Goal: Check status: Check status

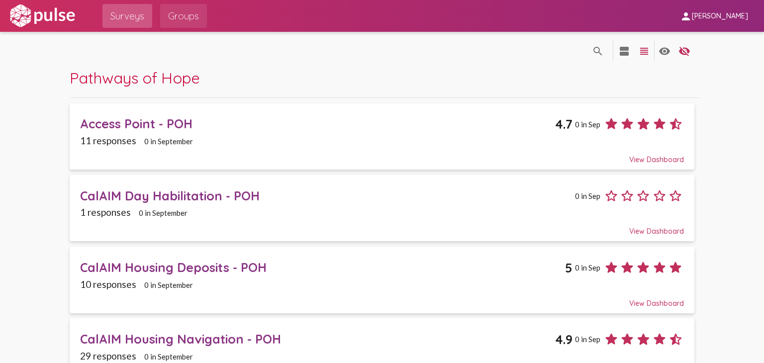
click at [191, 17] on span "Groups" at bounding box center [183, 16] width 31 height 18
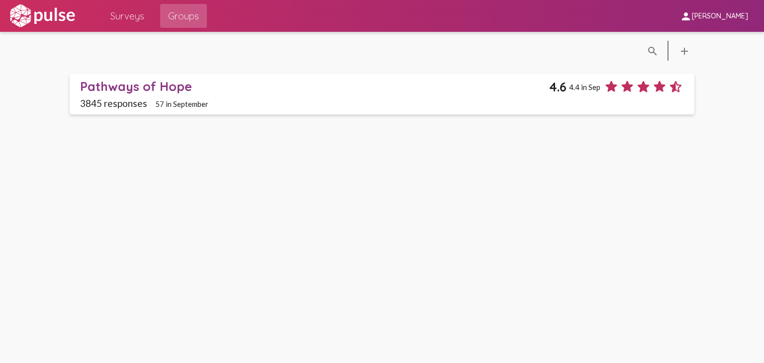
click at [161, 87] on div "Pathways of Hope" at bounding box center [314, 86] width 469 height 15
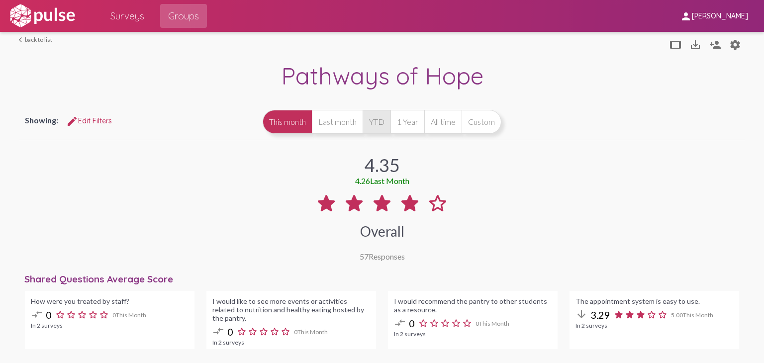
click at [377, 126] on button "YTD" at bounding box center [376, 122] width 28 height 24
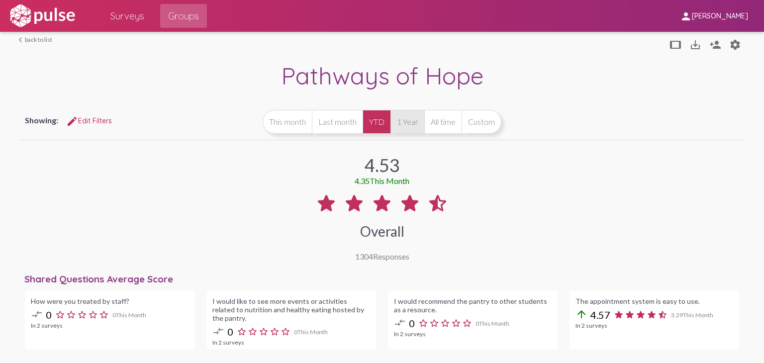
click at [412, 125] on button "1 Year" at bounding box center [407, 122] width 34 height 24
click at [288, 125] on button "This month" at bounding box center [286, 122] width 49 height 24
